Goal: Task Accomplishment & Management: Manage account settings

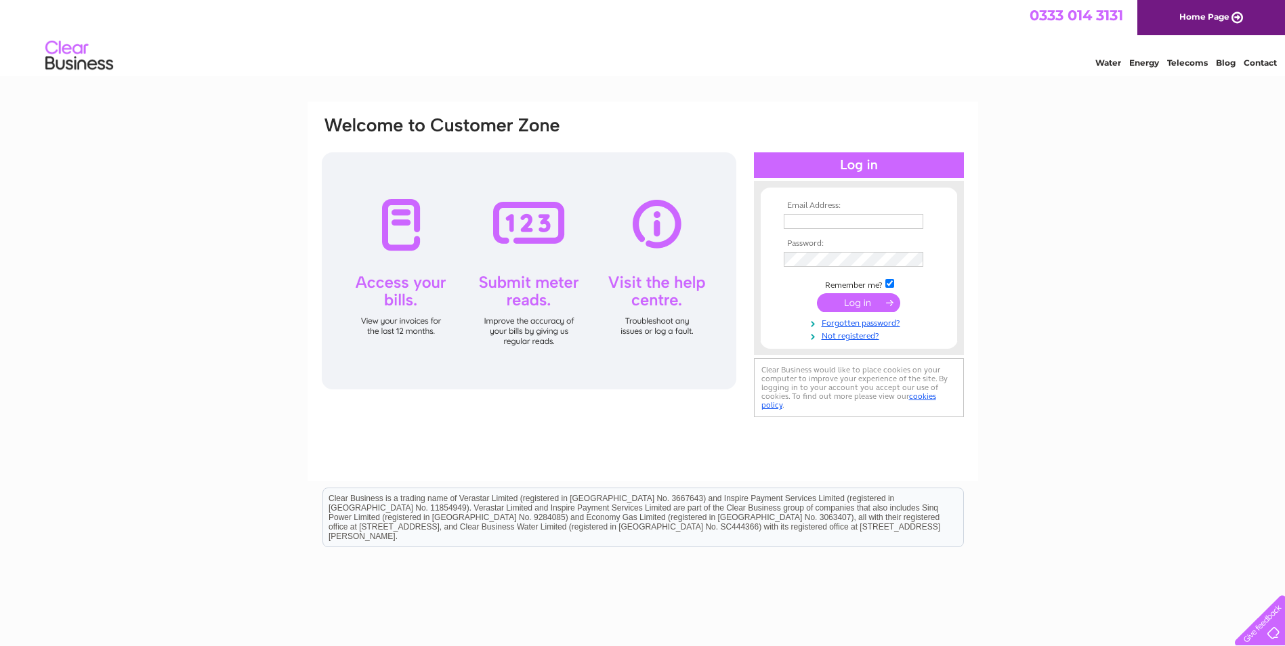
type input "c.paterson@compassinstallations.com"
click at [850, 305] on input "submit" at bounding box center [858, 302] width 83 height 19
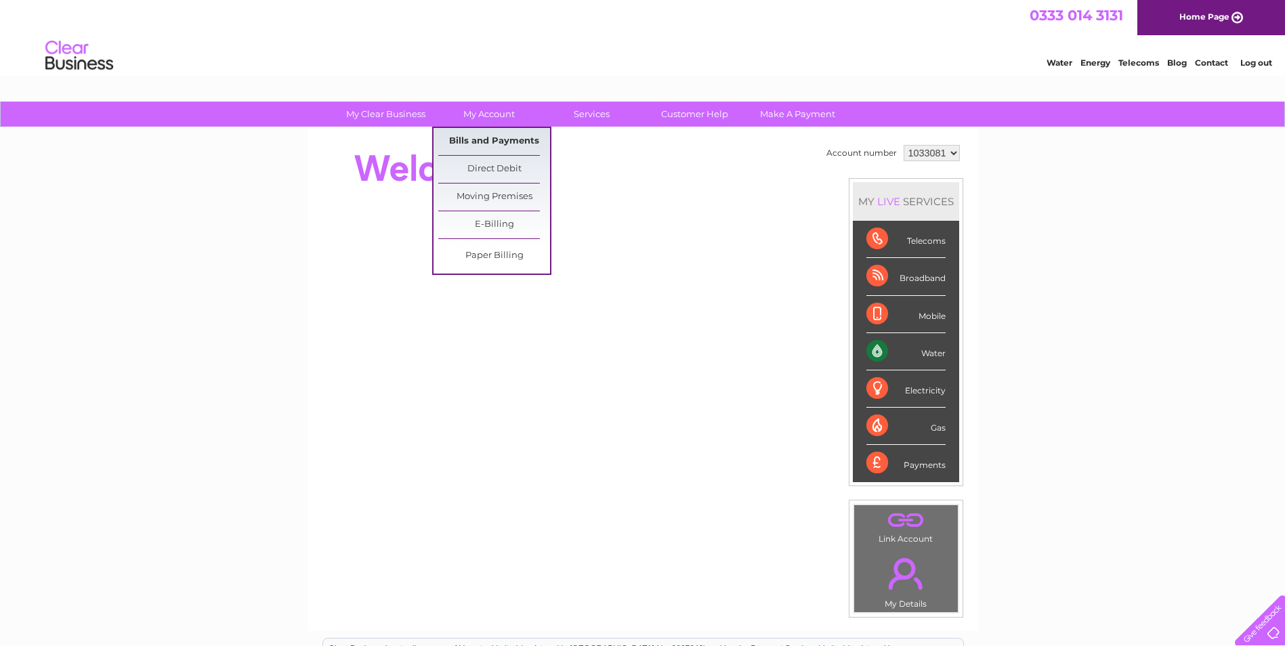
click at [481, 139] on link "Bills and Payments" at bounding box center [494, 141] width 112 height 27
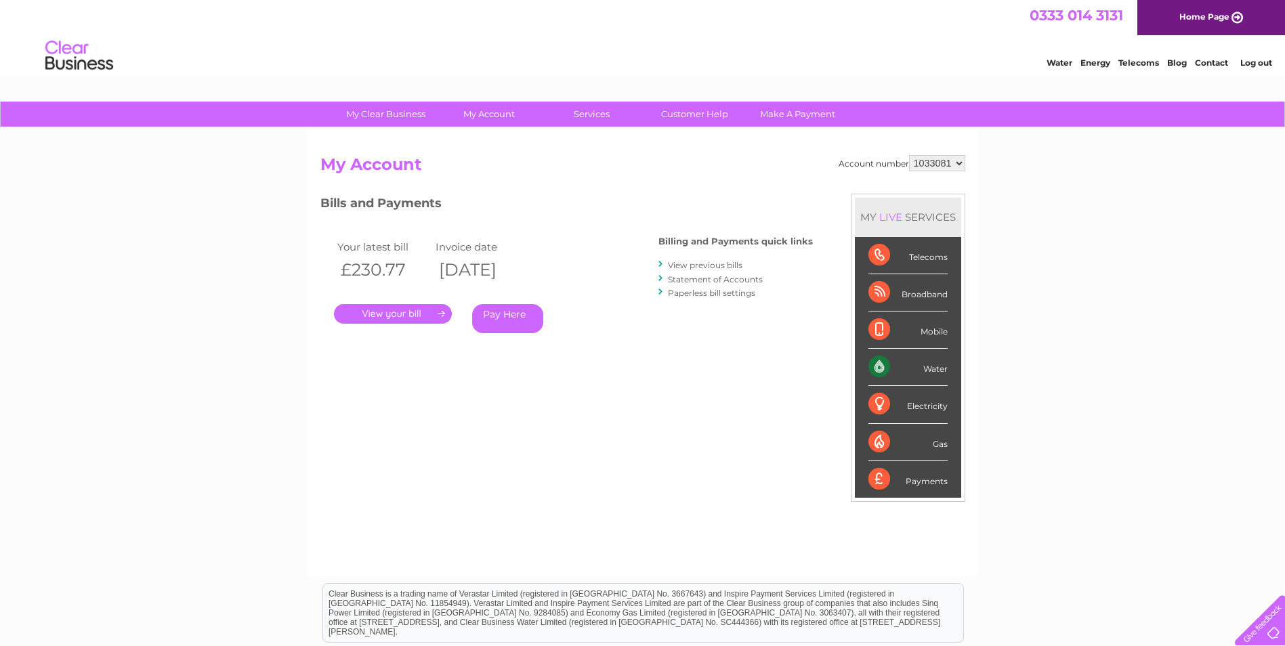
click at [399, 313] on link "." at bounding box center [393, 314] width 118 height 20
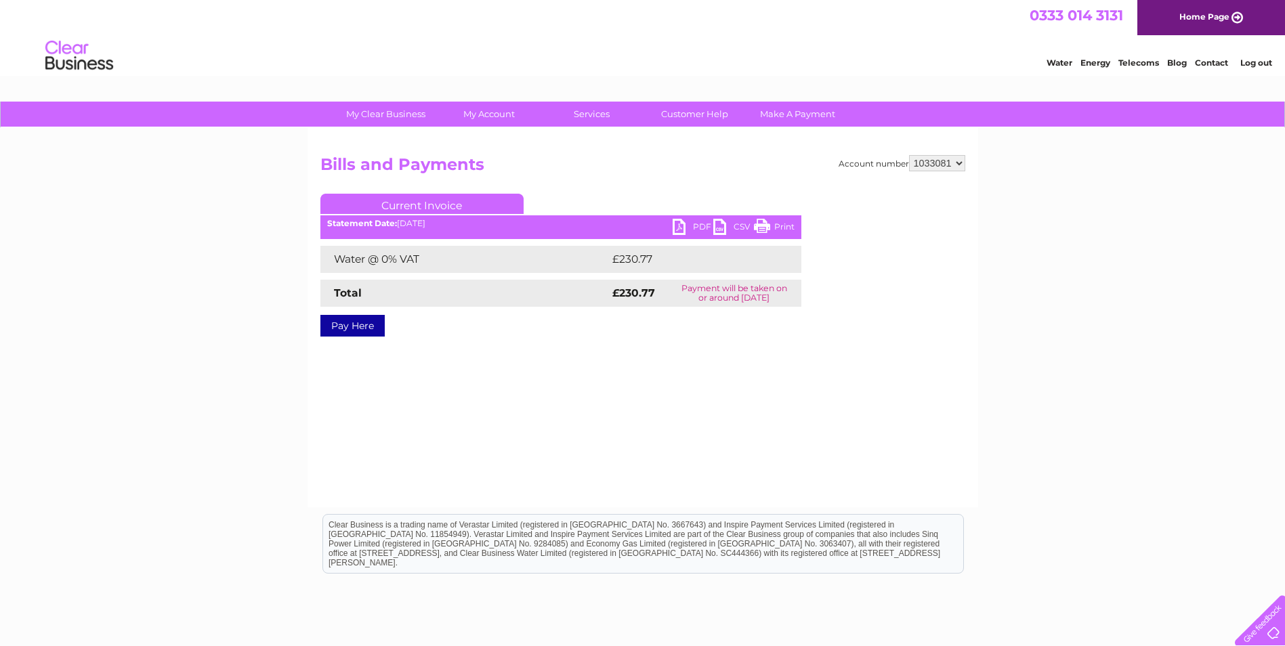
click at [682, 228] on link "PDF" at bounding box center [692, 229] width 41 height 20
click at [1249, 60] on link "Log out" at bounding box center [1256, 63] width 32 height 10
